Goal: Transaction & Acquisition: Purchase product/service

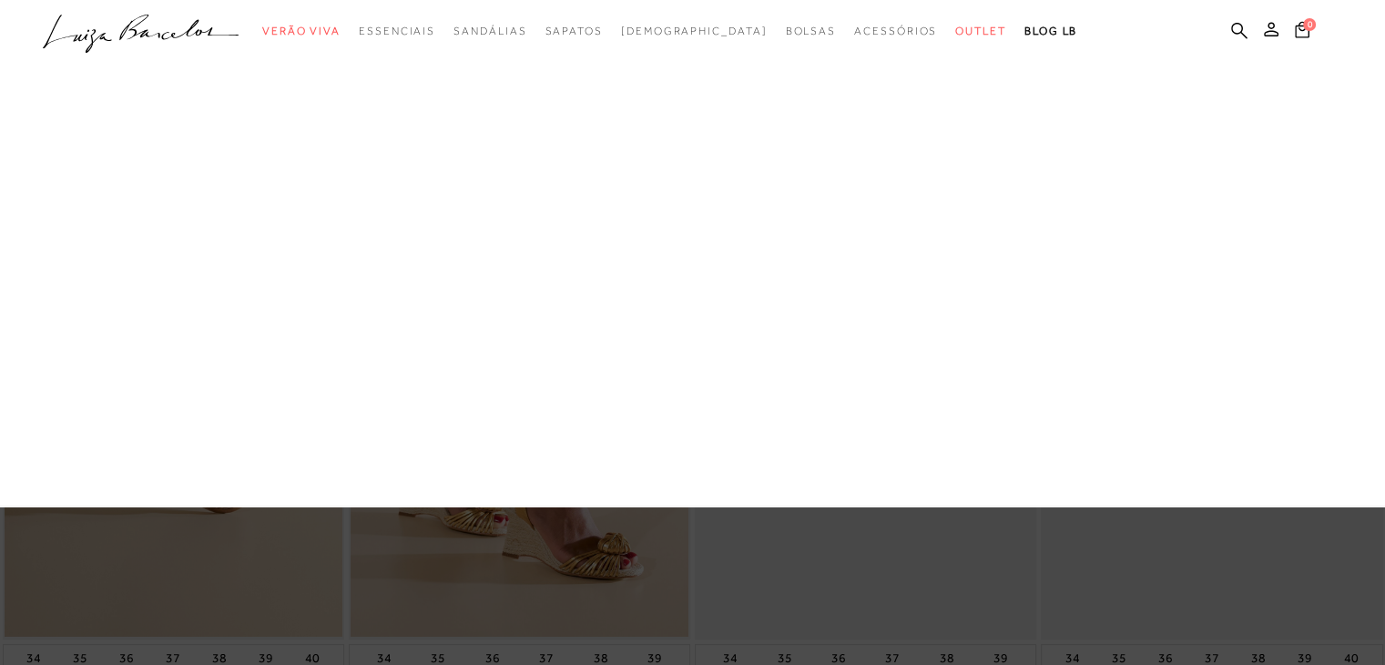
click at [0, 0] on link "Mule" at bounding box center [0, 0] width 0 height 0
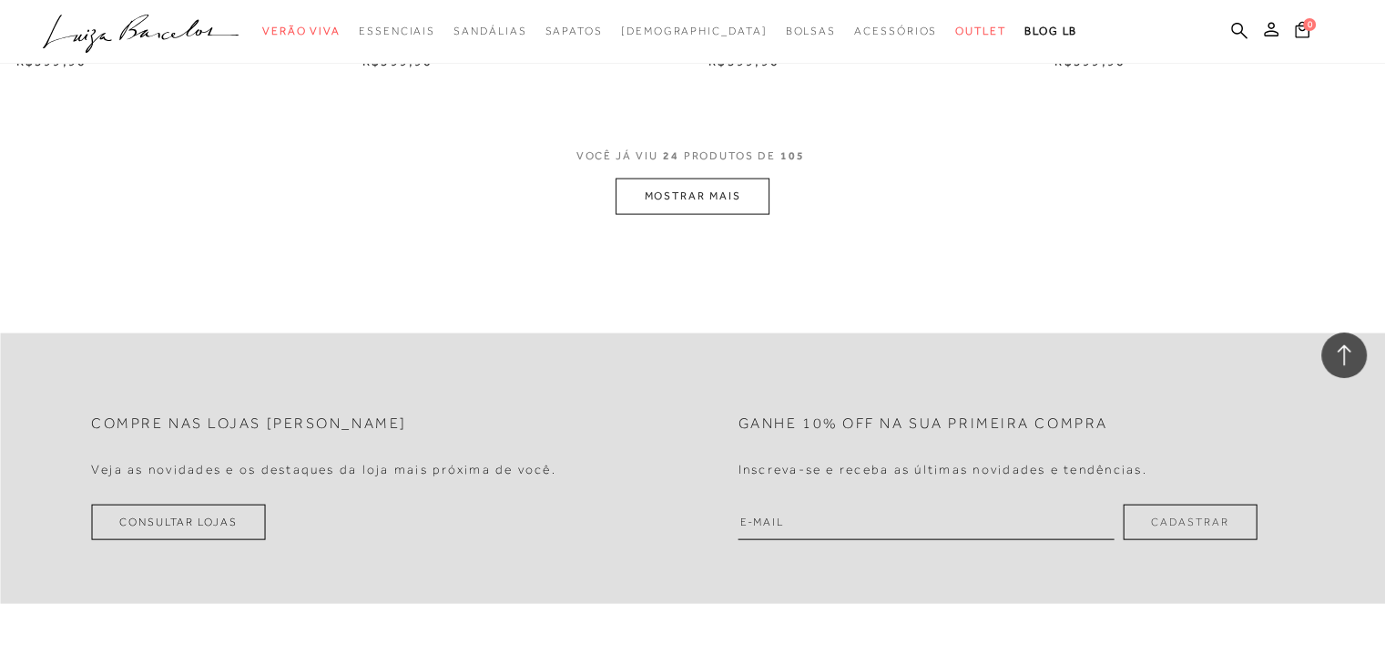
scroll to position [3642, 0]
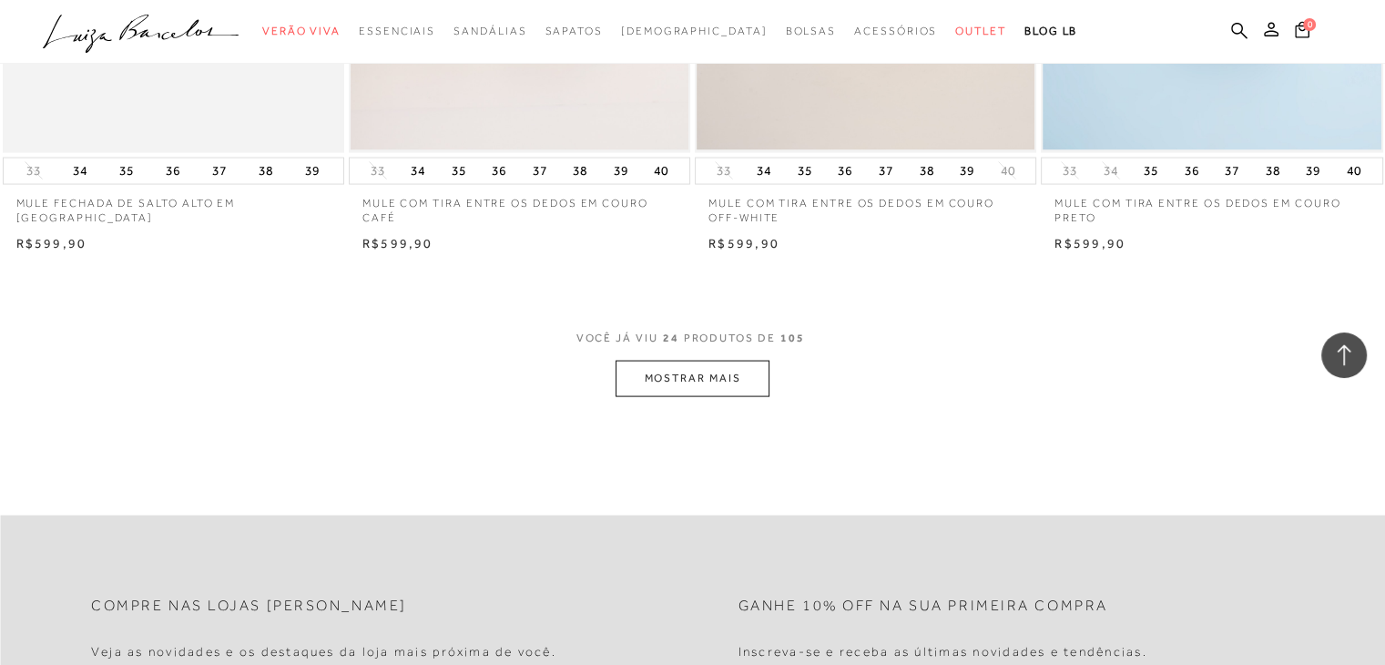
click at [701, 385] on button "MOSTRAR MAIS" at bounding box center [691, 379] width 153 height 36
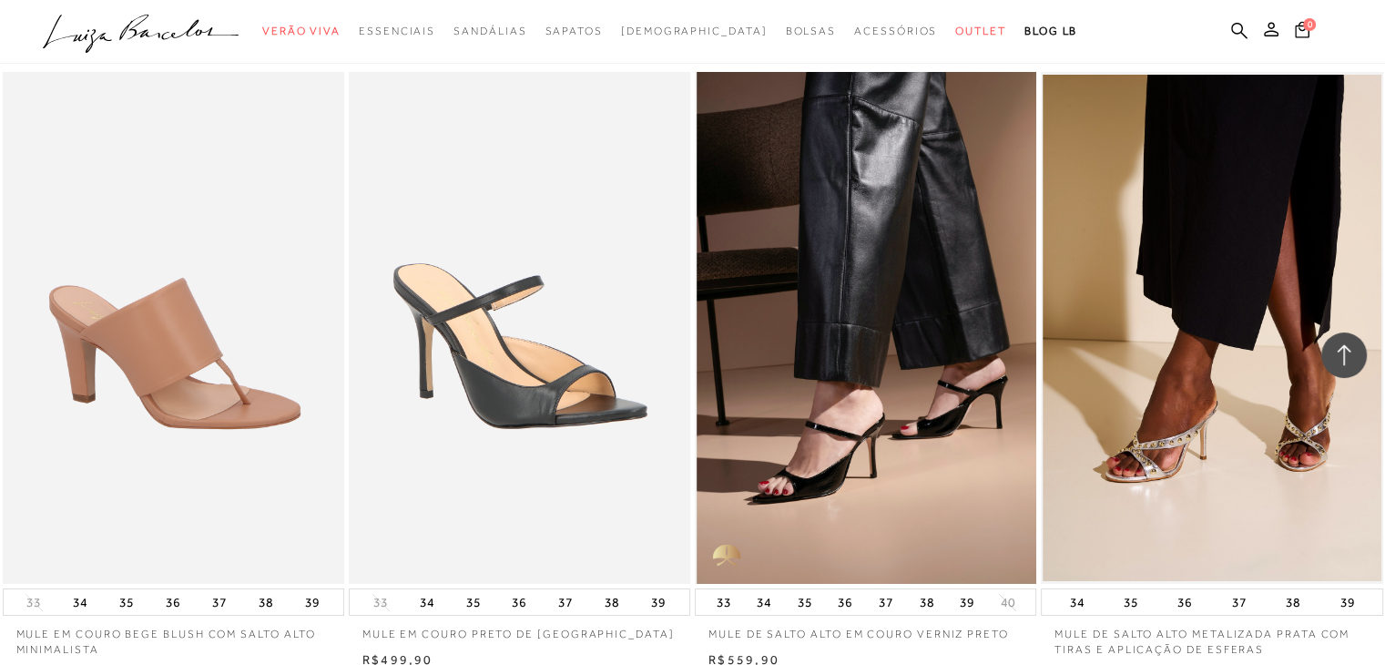
scroll to position [5827, 0]
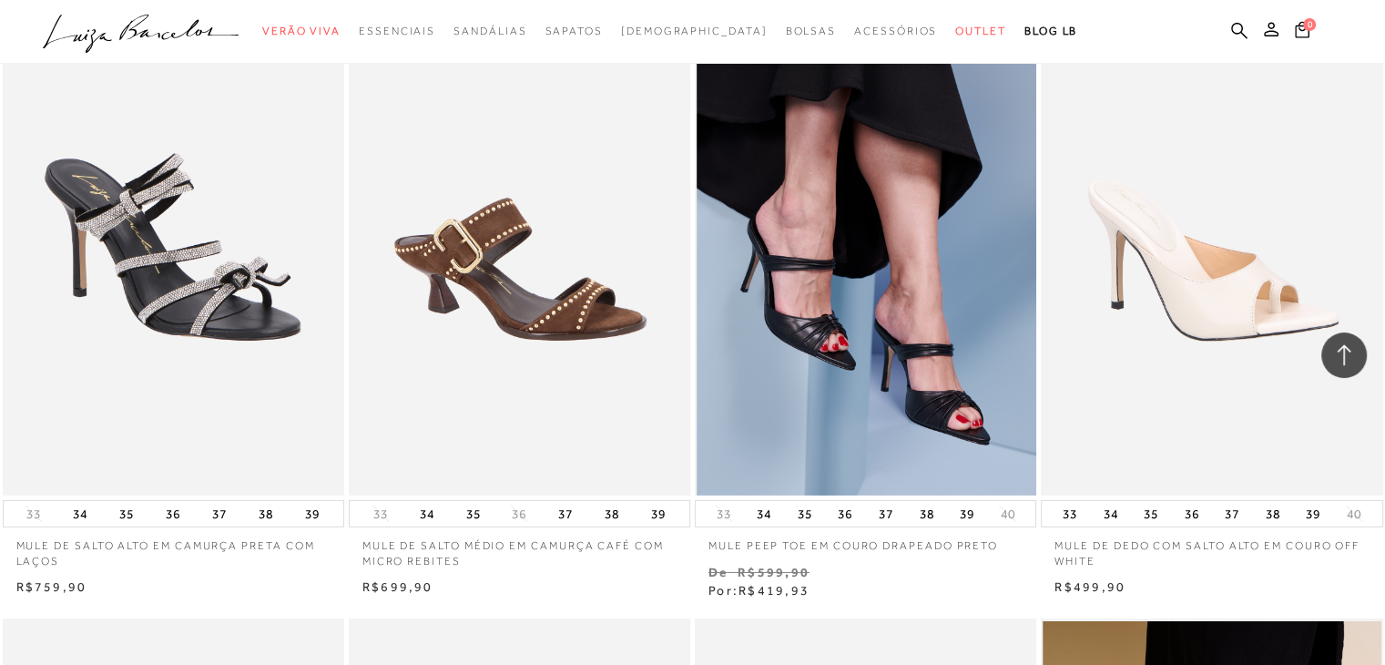
click at [907, 360] on img at bounding box center [867, 239] width 340 height 513
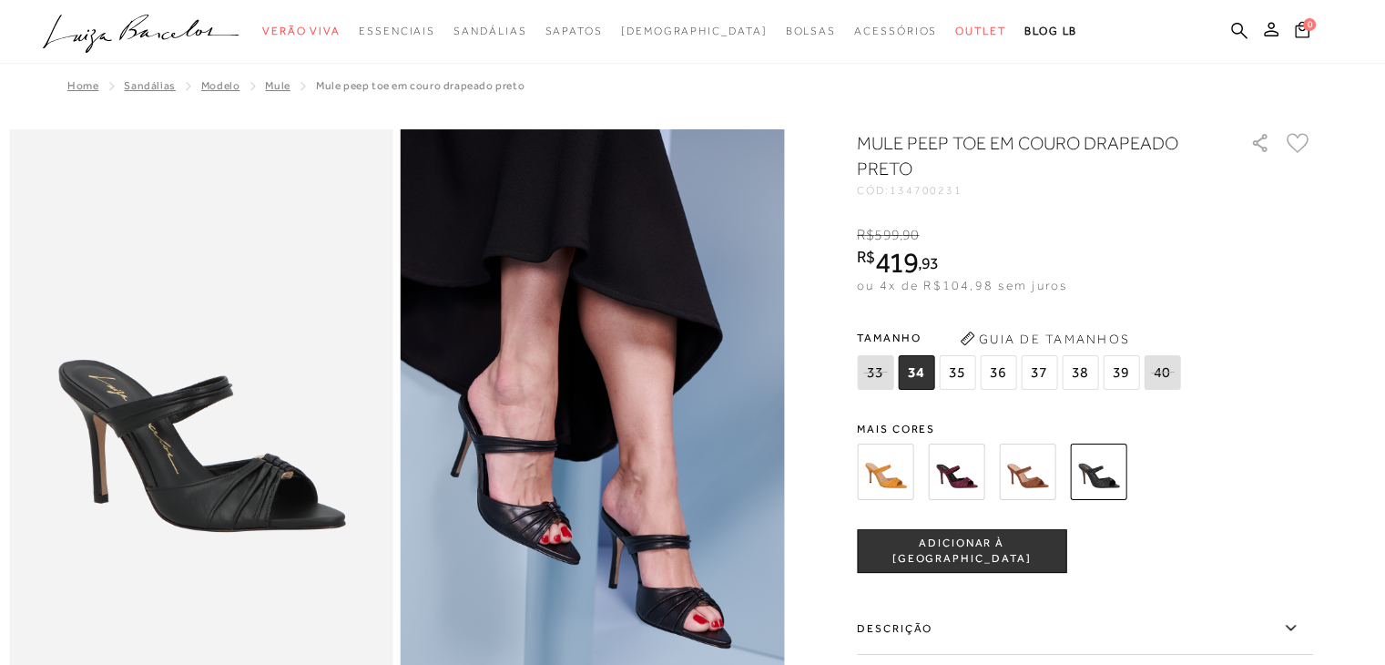
click at [897, 466] on img at bounding box center [885, 471] width 56 height 56
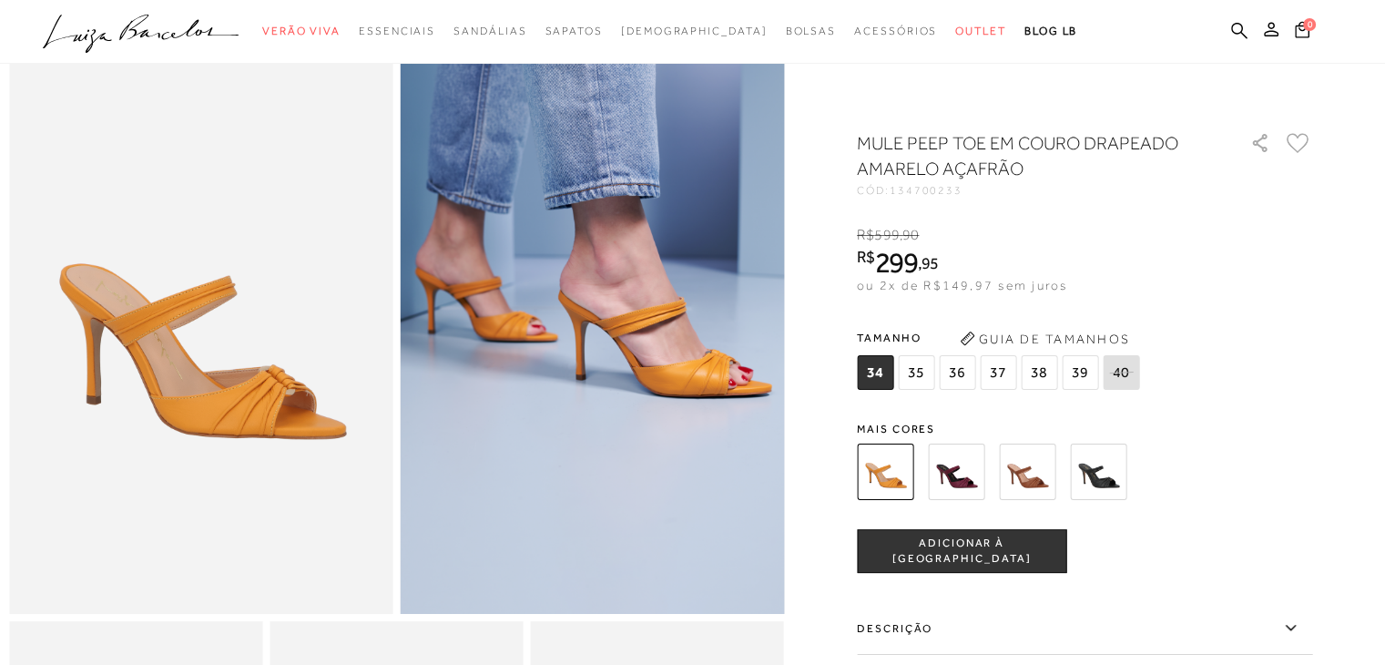
scroll to position [91, 0]
click at [967, 474] on img at bounding box center [956, 471] width 56 height 56
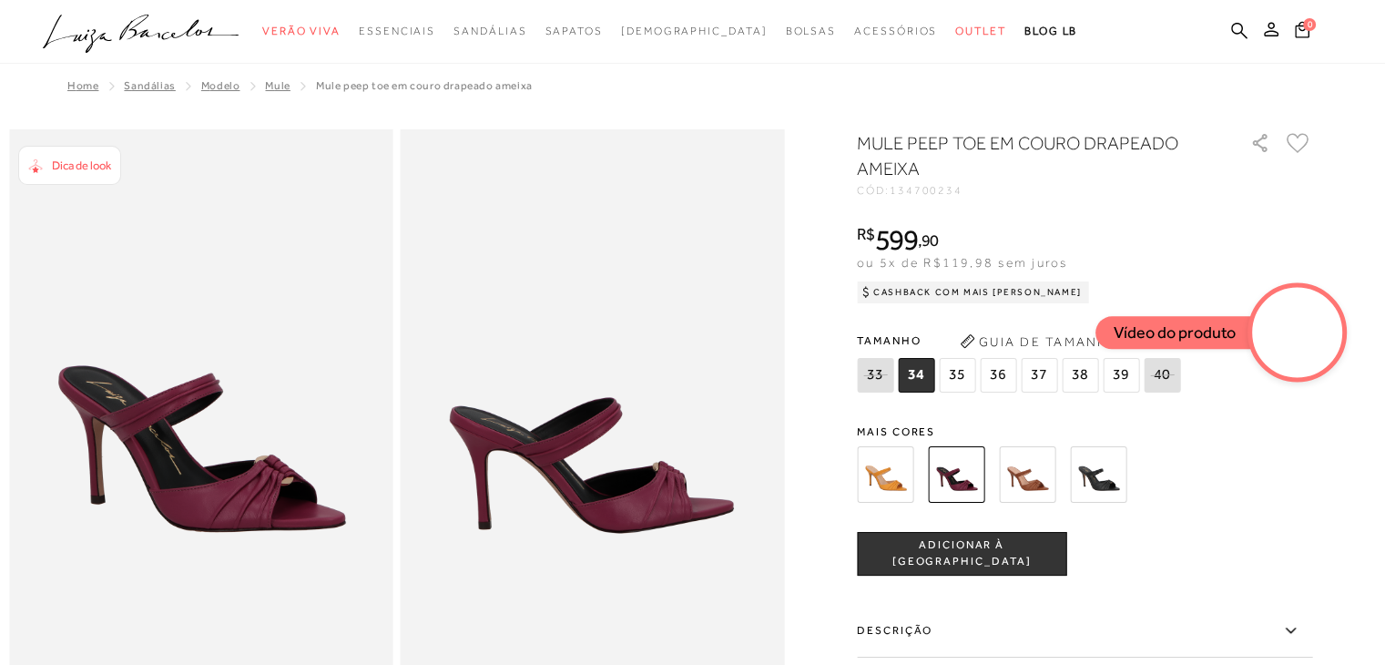
click at [890, 466] on img at bounding box center [885, 474] width 56 height 56
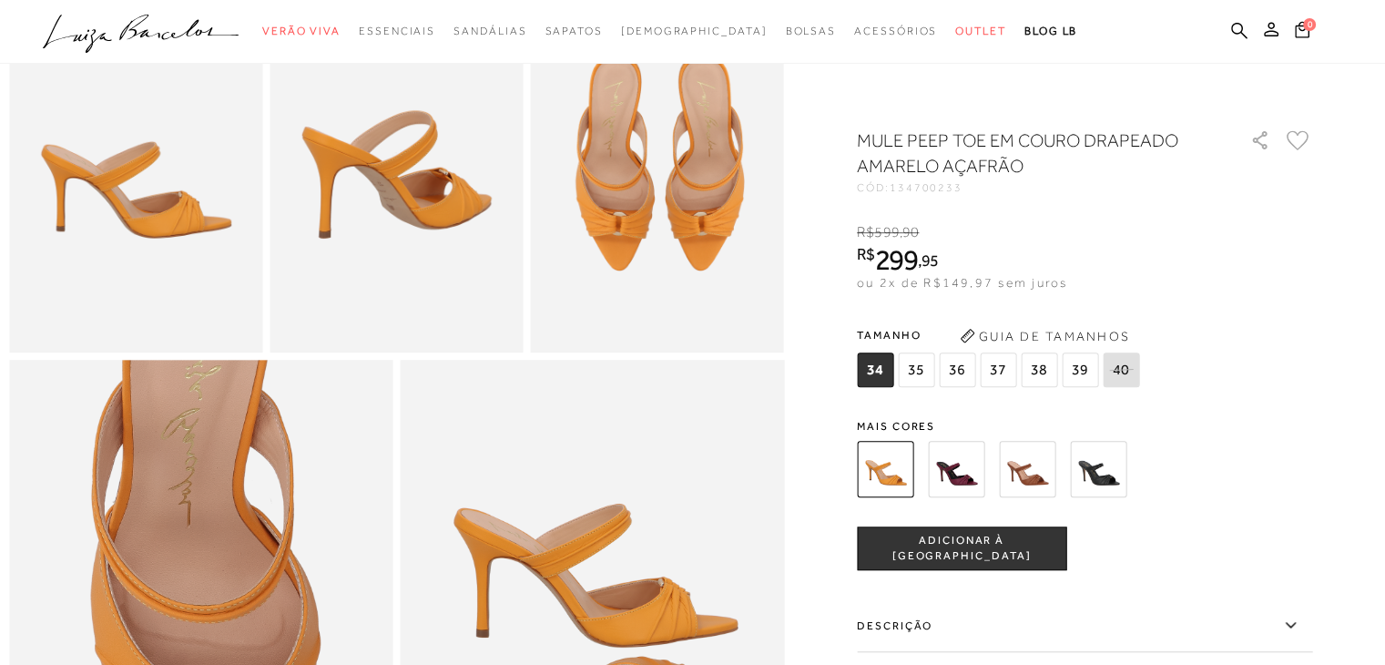
scroll to position [1093, 0]
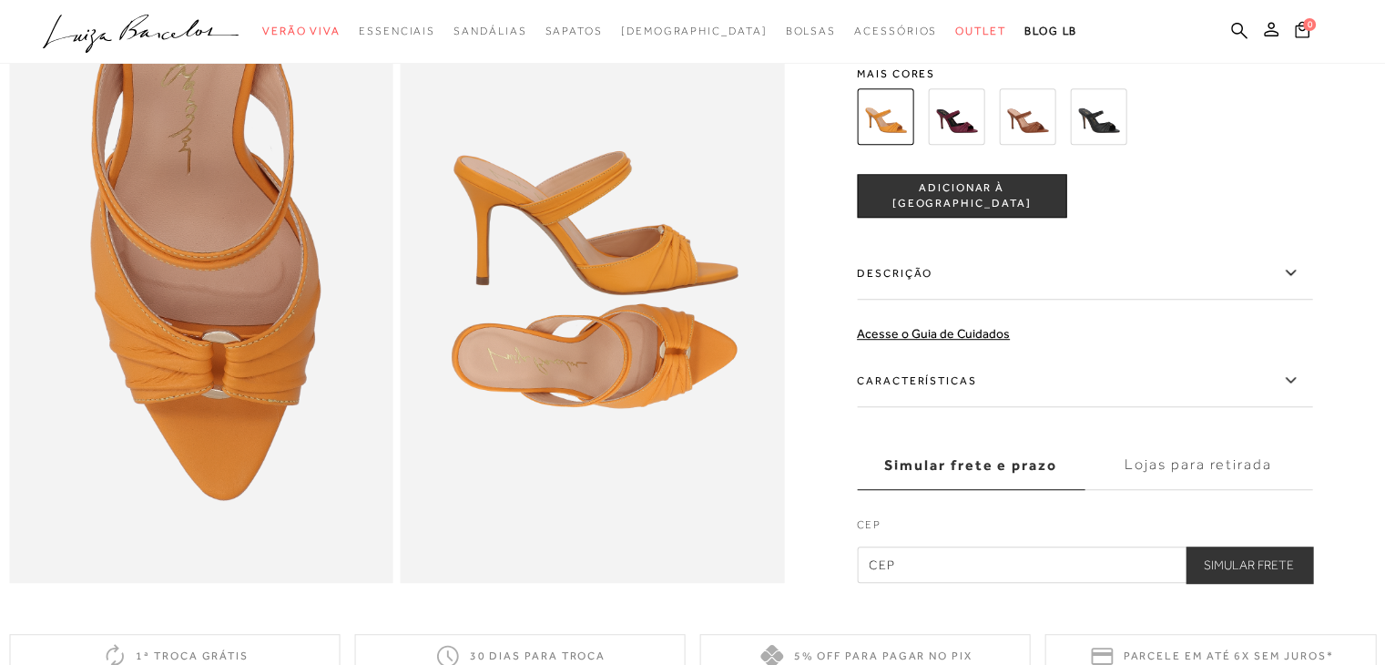
click at [970, 407] on label "Características" at bounding box center [1084, 380] width 455 height 53
click at [0, 0] on input "Características" at bounding box center [0, 0] width 0 height 0
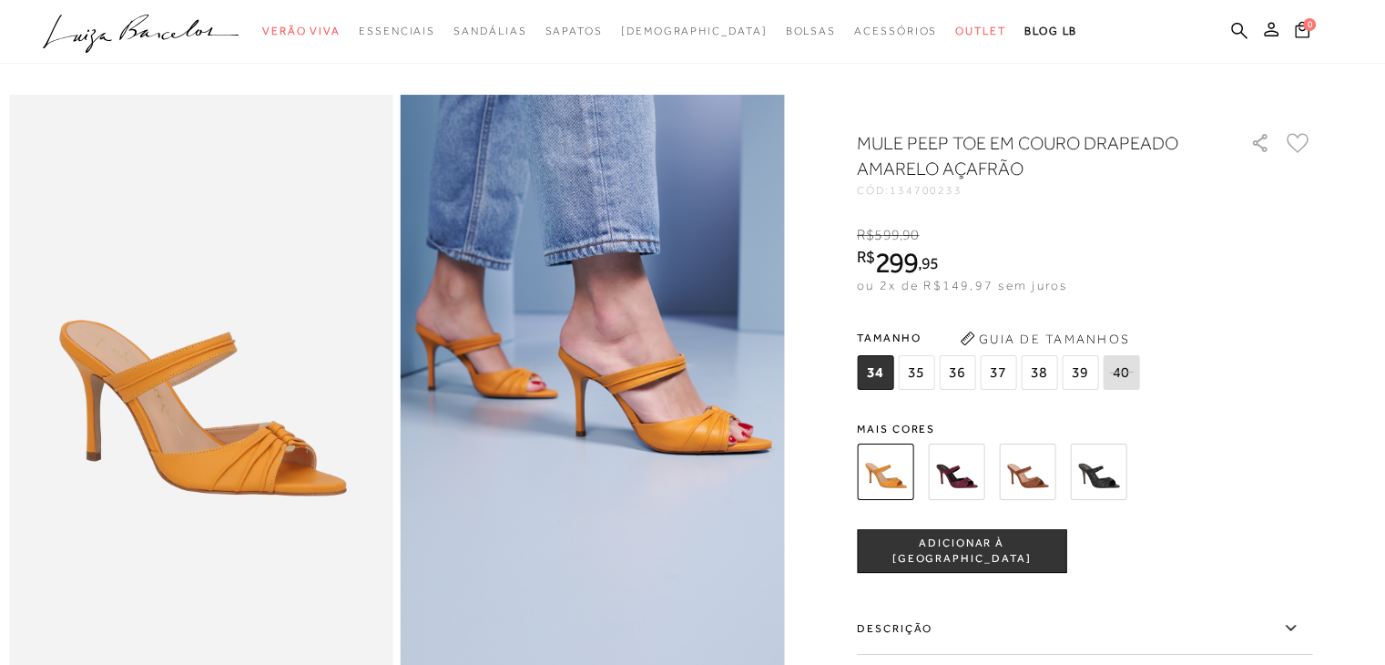
scroll to position [0, 0]
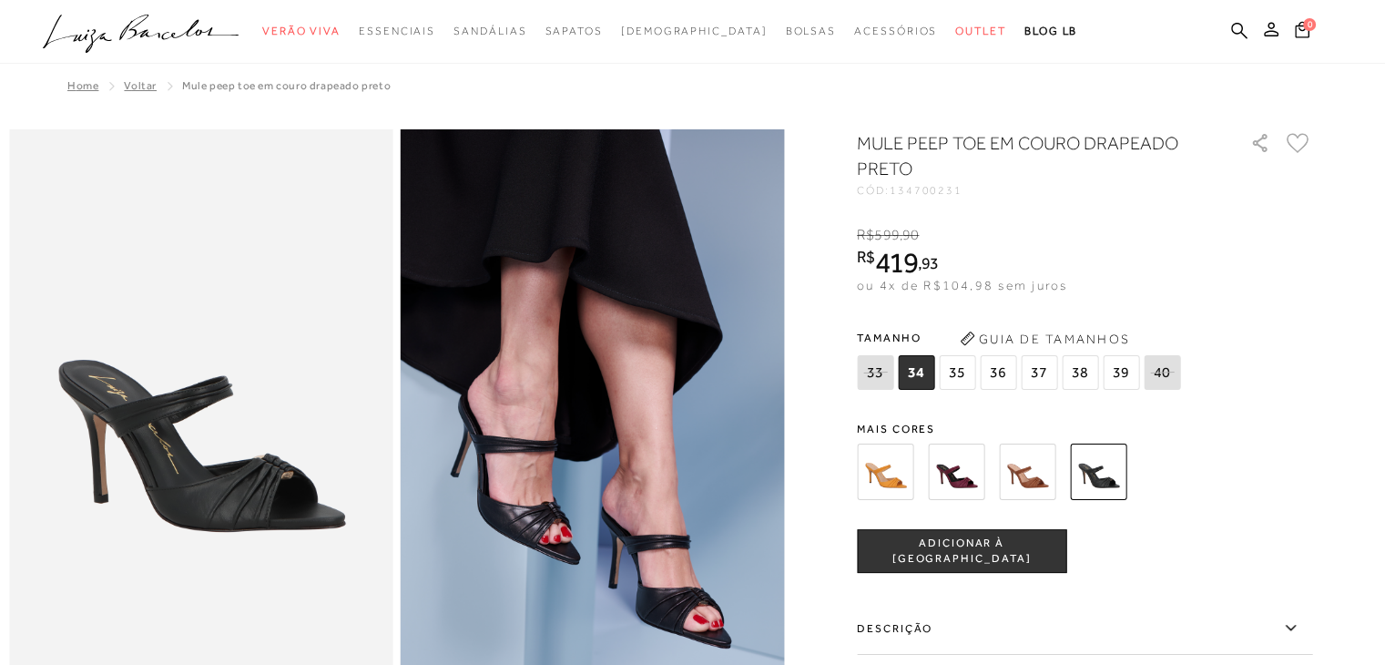
click at [896, 468] on img at bounding box center [885, 471] width 56 height 56
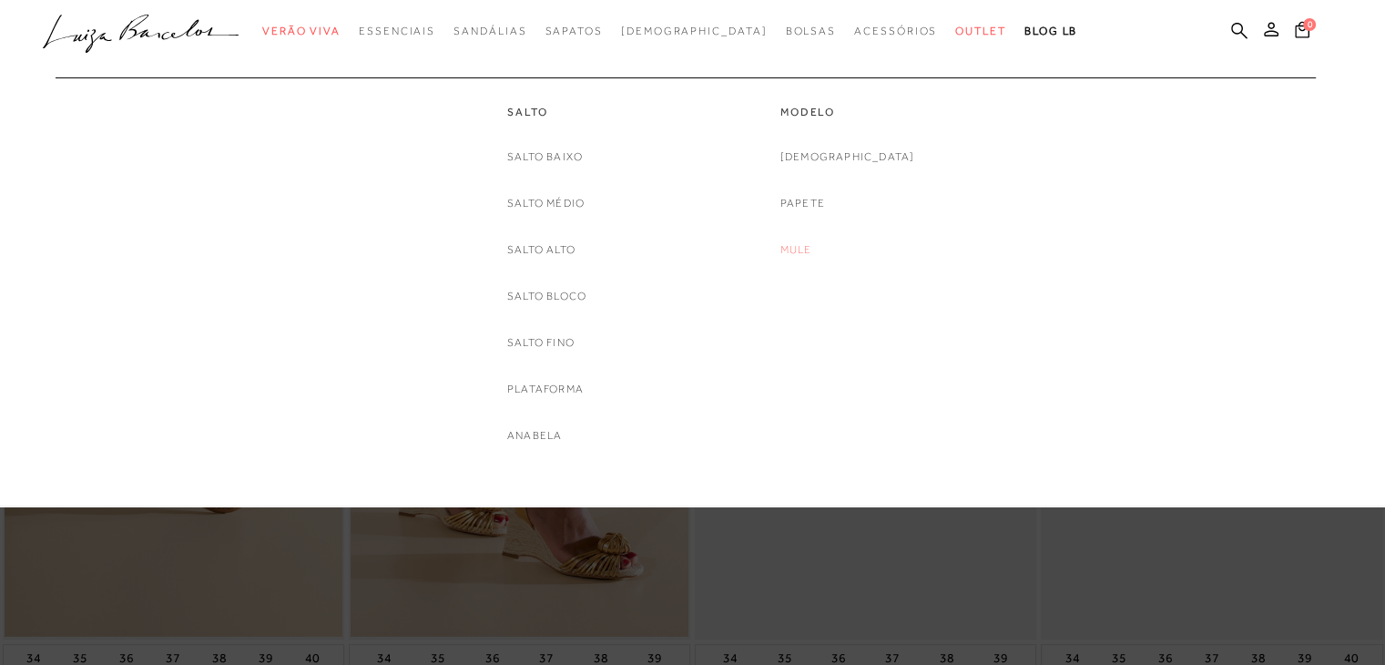
click at [812, 245] on link "Mule" at bounding box center [796, 249] width 32 height 19
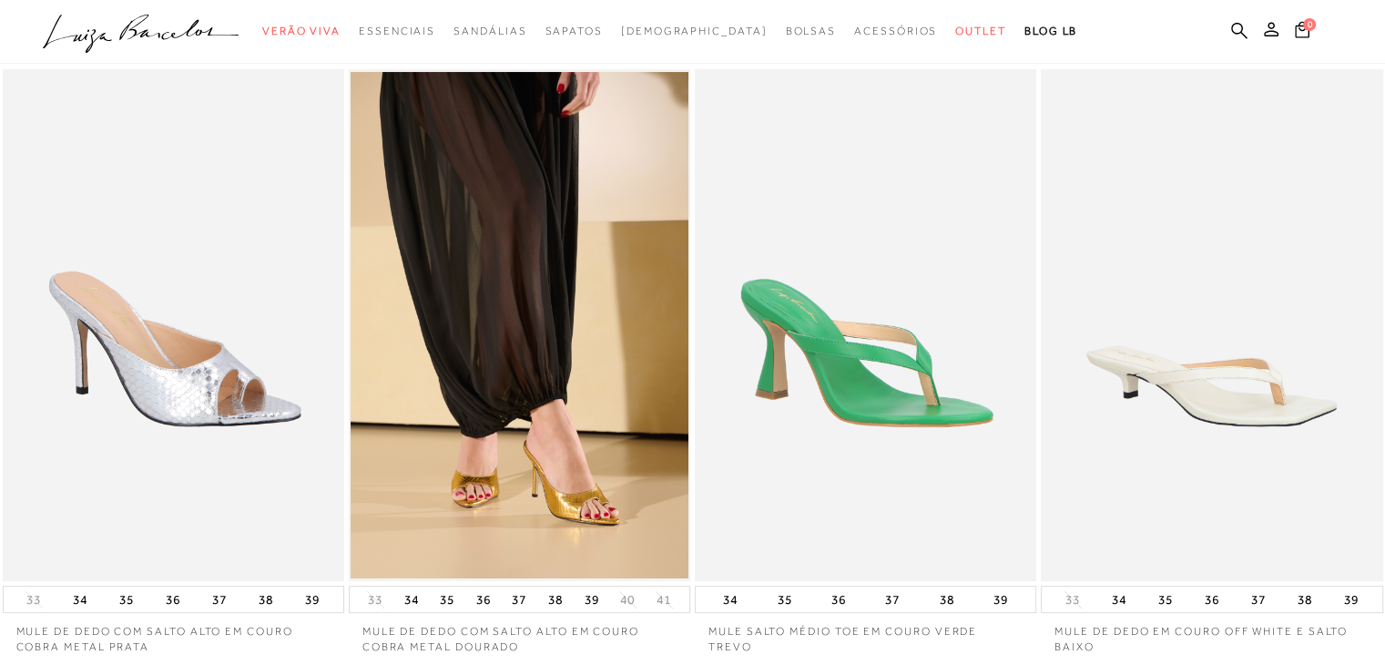
scroll to position [273, 0]
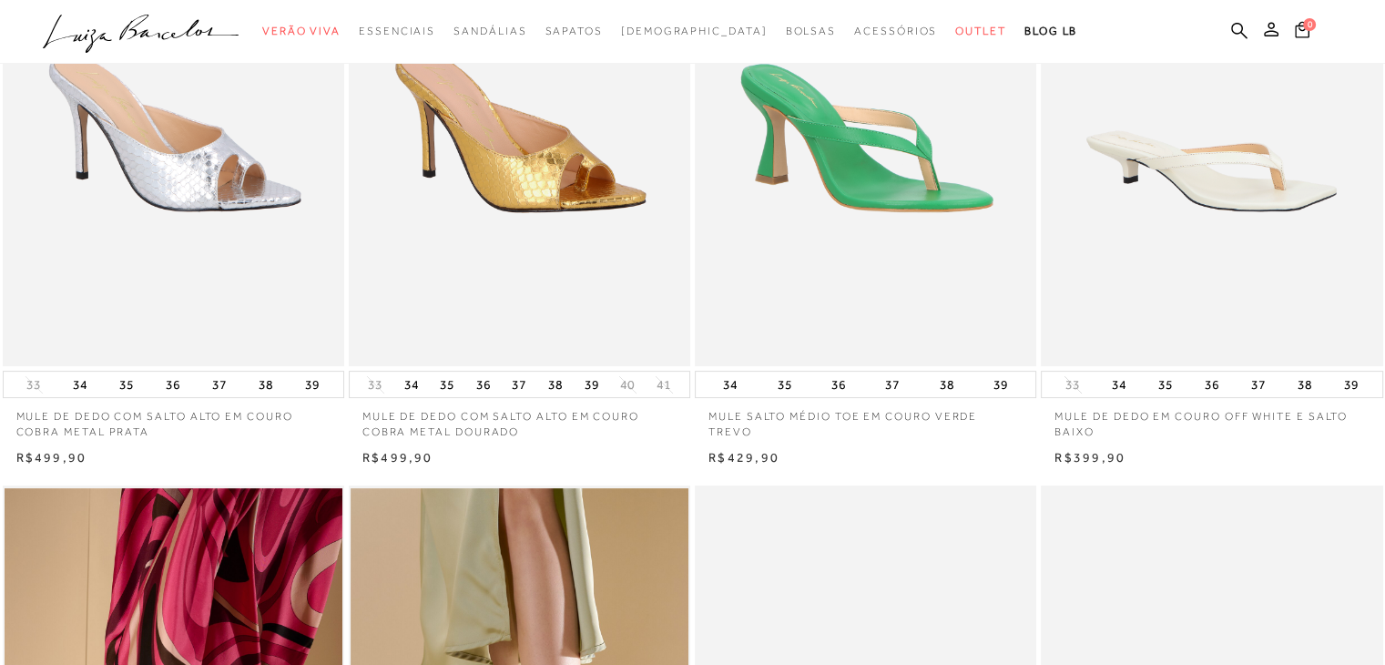
click at [554, 309] on img at bounding box center [521, 110] width 340 height 513
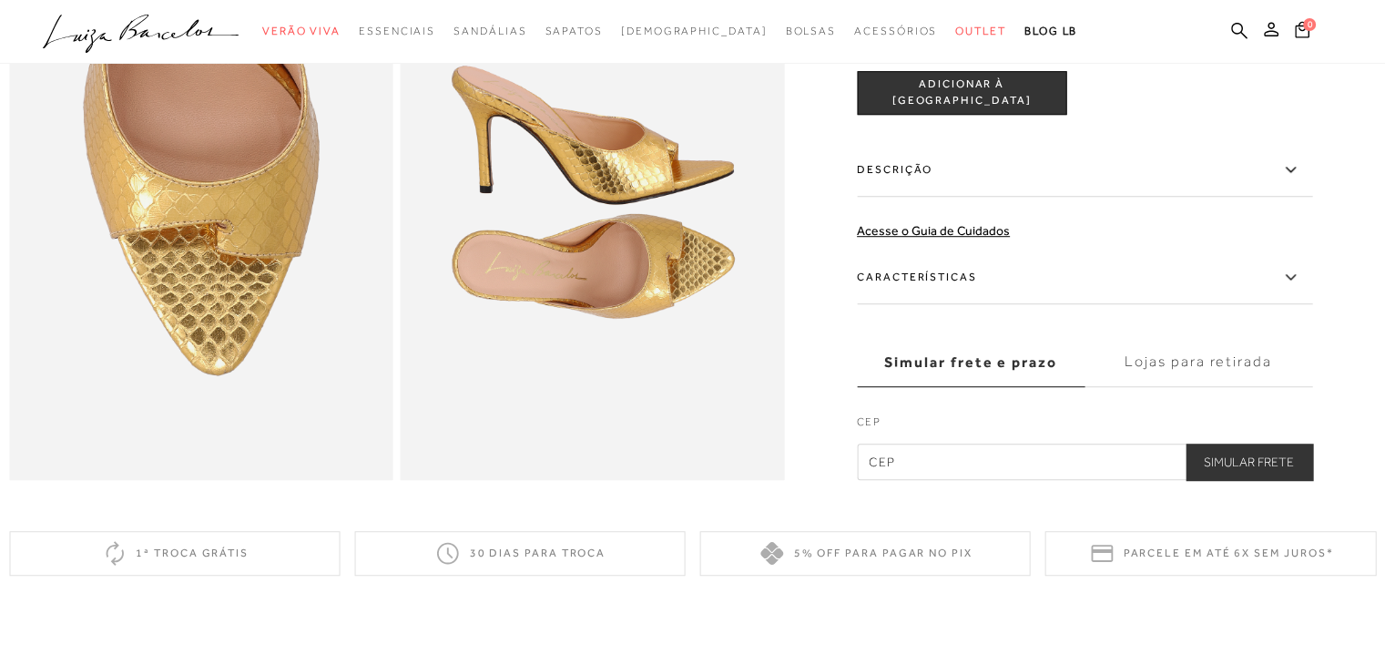
scroll to position [1227, 0]
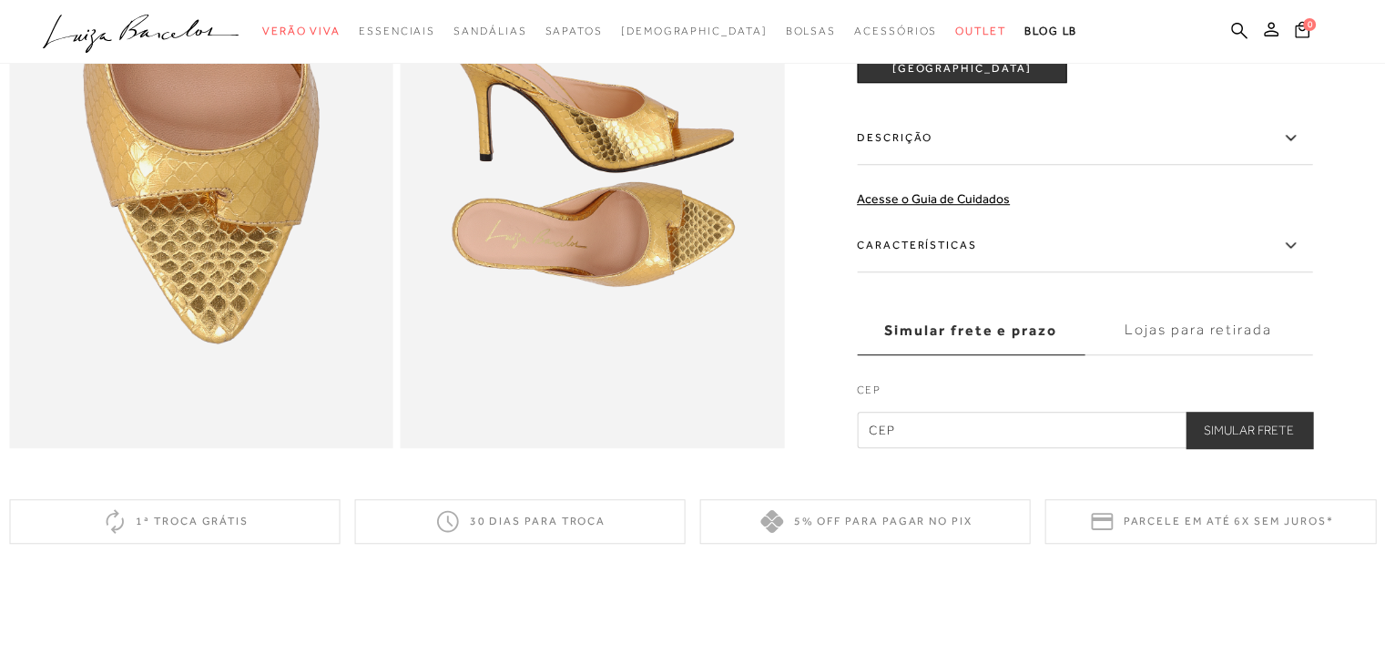
click at [941, 268] on label "Características" at bounding box center [1084, 245] width 455 height 53
click at [0, 0] on input "Características" at bounding box center [0, 0] width 0 height 0
